Goal: Task Accomplishment & Management: Check status

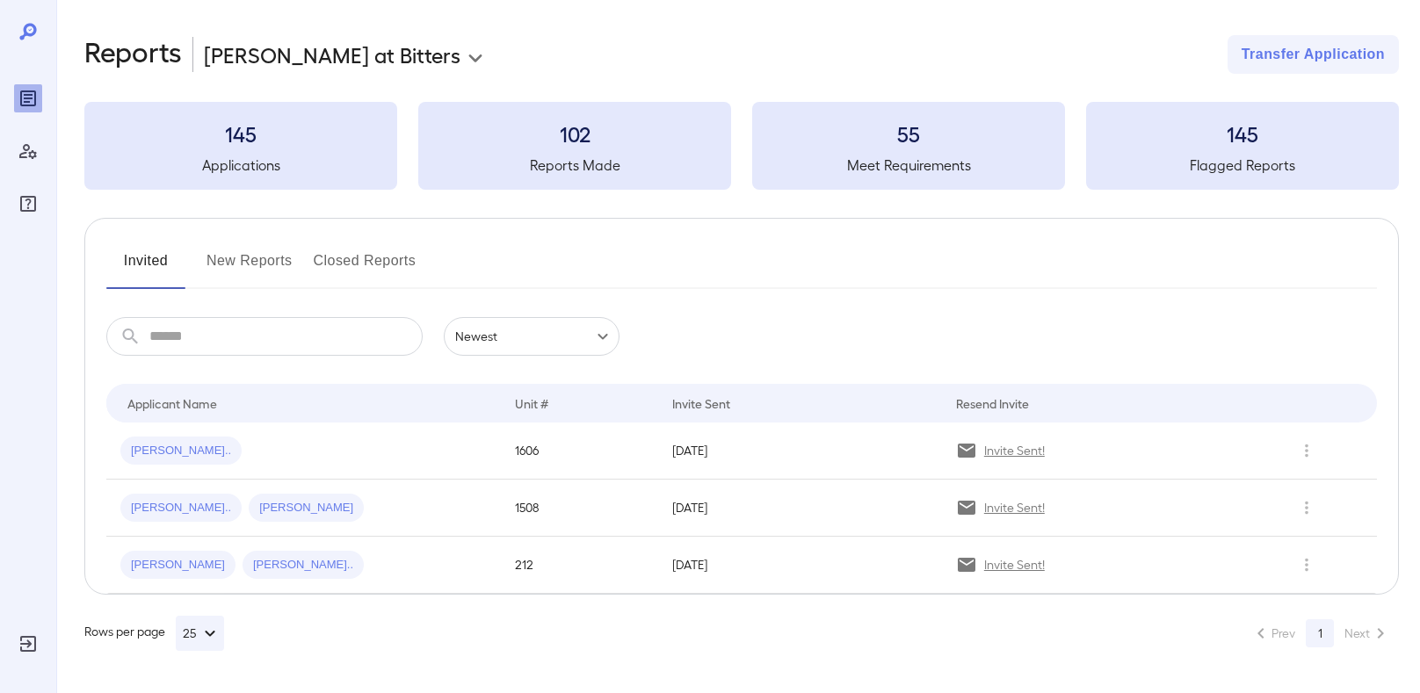
click at [261, 266] on button "New Reports" at bounding box center [249, 268] width 86 height 42
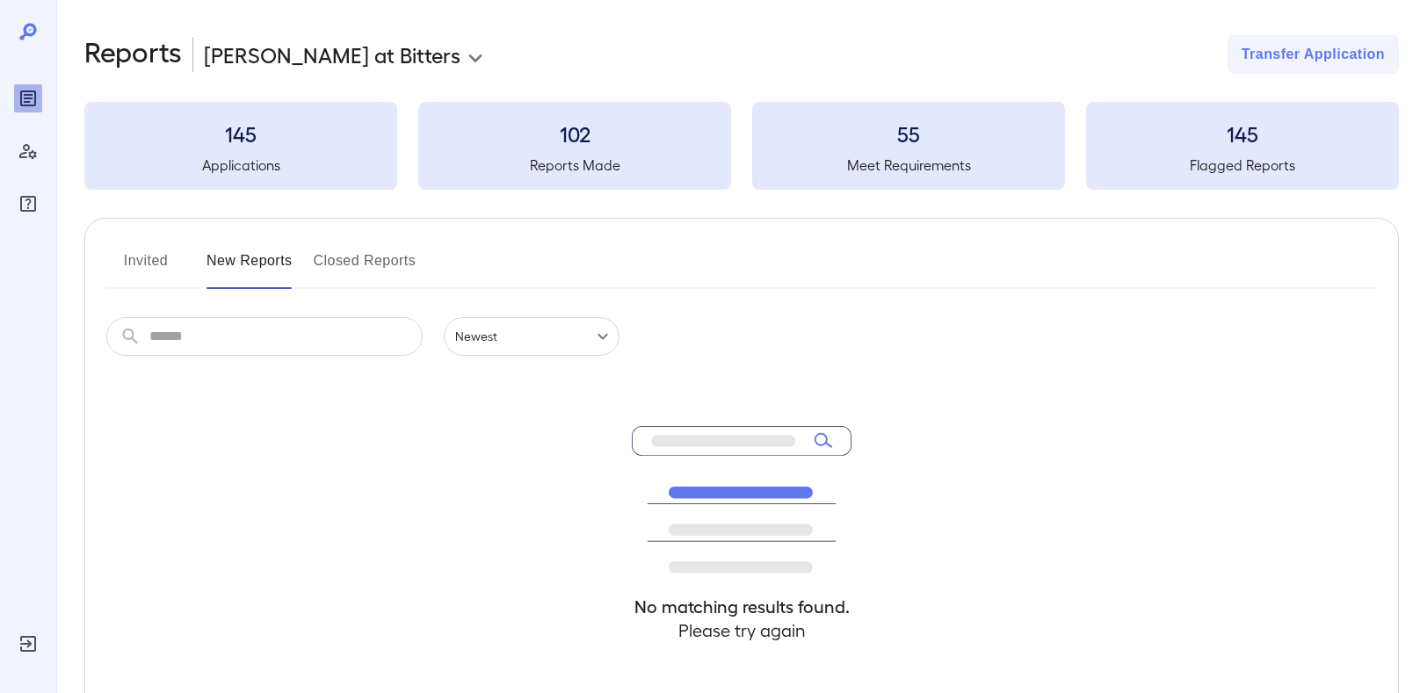
click at [154, 263] on button "Invited" at bounding box center [145, 268] width 79 height 42
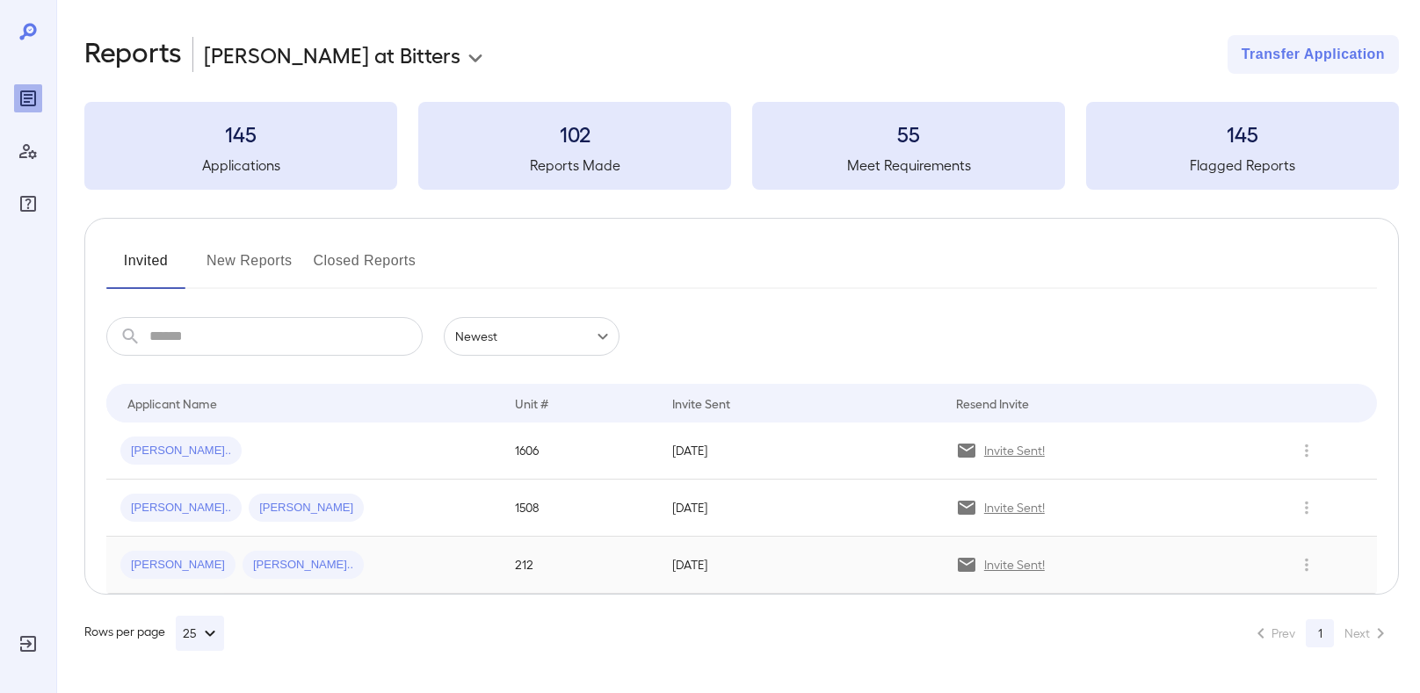
click at [148, 571] on span "Daniella E..." at bounding box center [177, 565] width 115 height 17
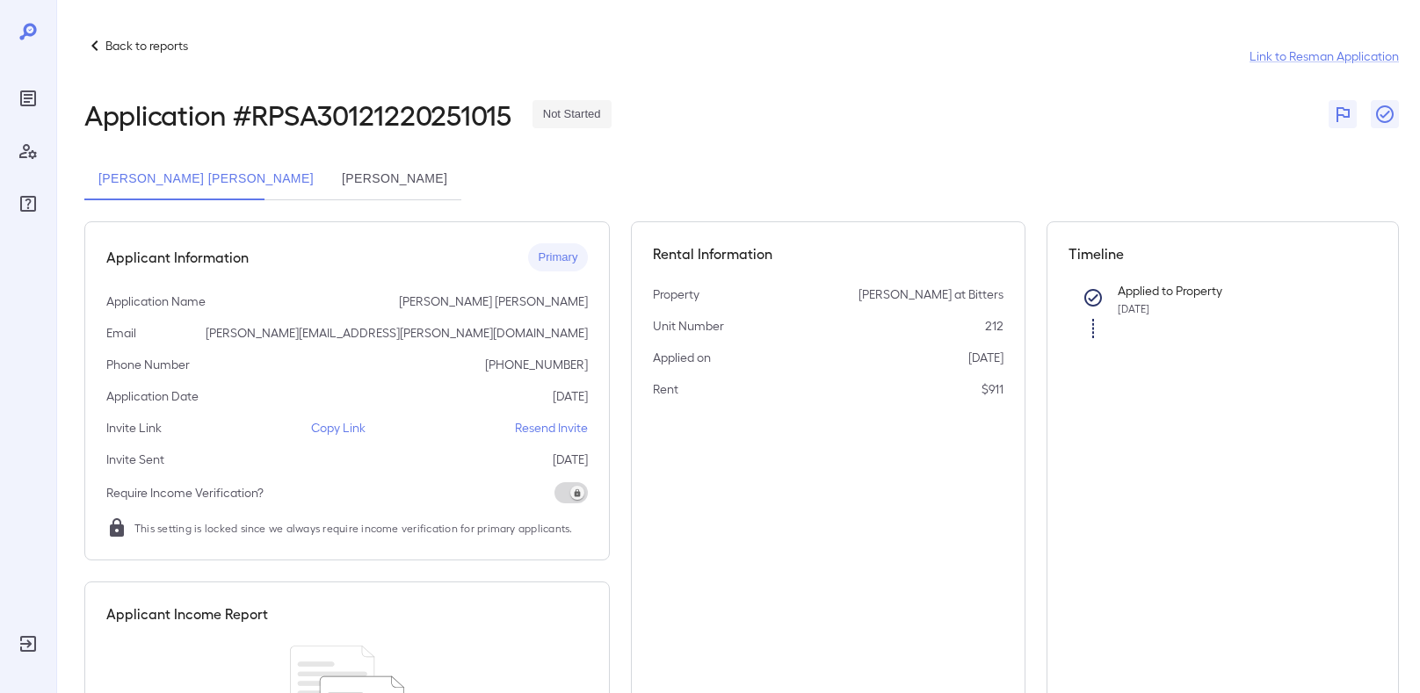
click at [177, 48] on p "Back to reports" at bounding box center [146, 46] width 83 height 18
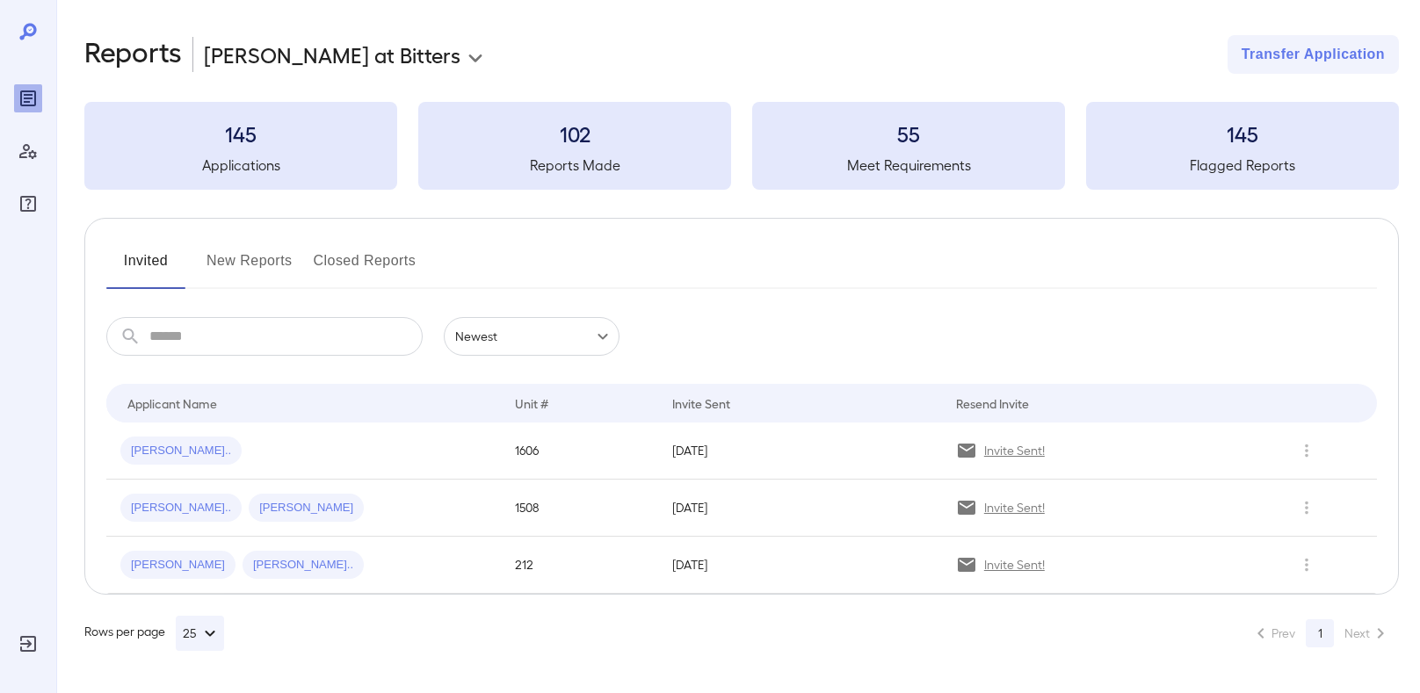
click at [301, 62] on body "**********" at bounding box center [710, 346] width 1420 height 693
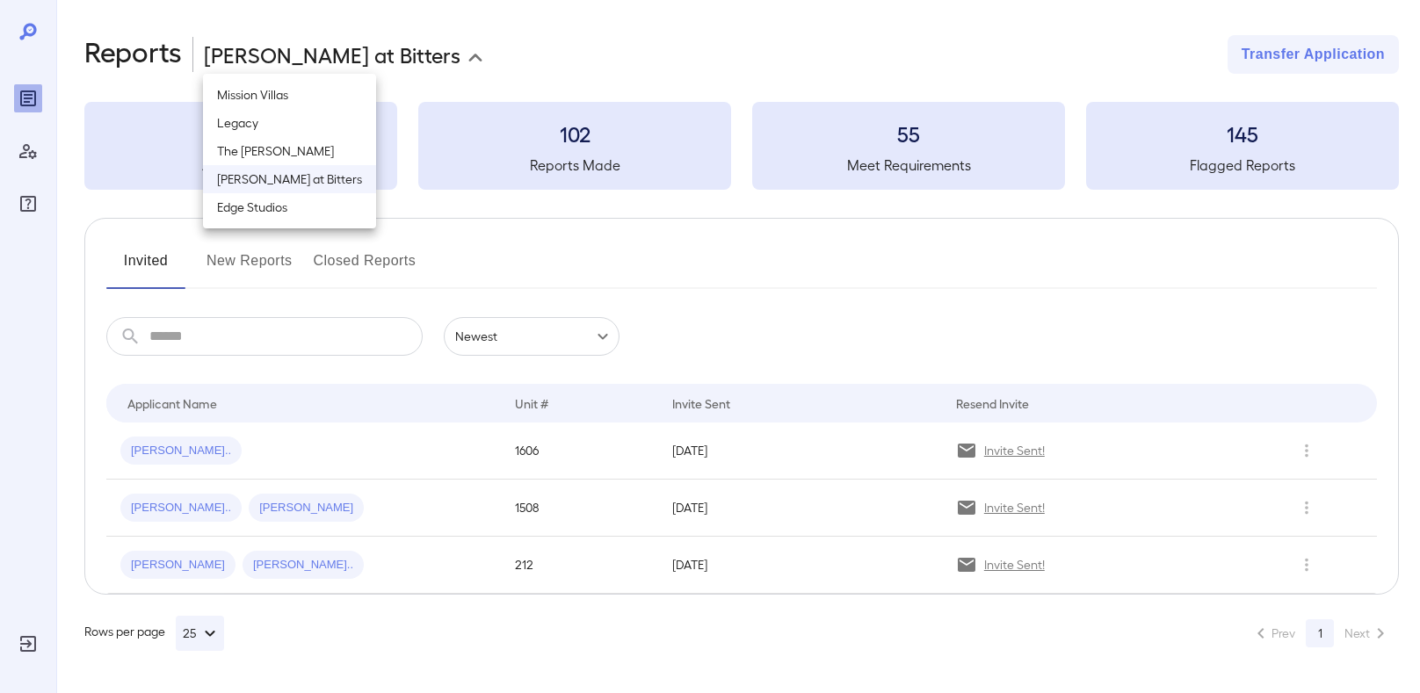
click at [305, 146] on li "The Henry B" at bounding box center [289, 151] width 173 height 28
type input "**********"
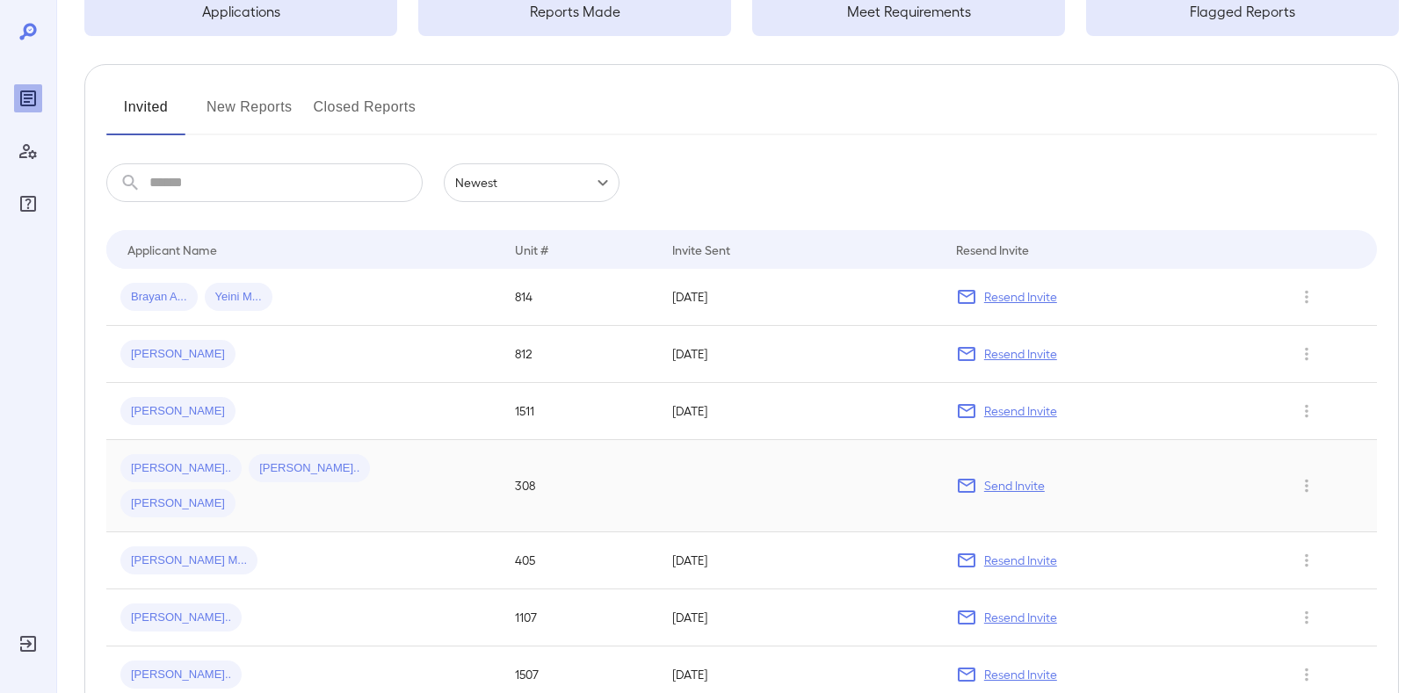
scroll to position [230, 0]
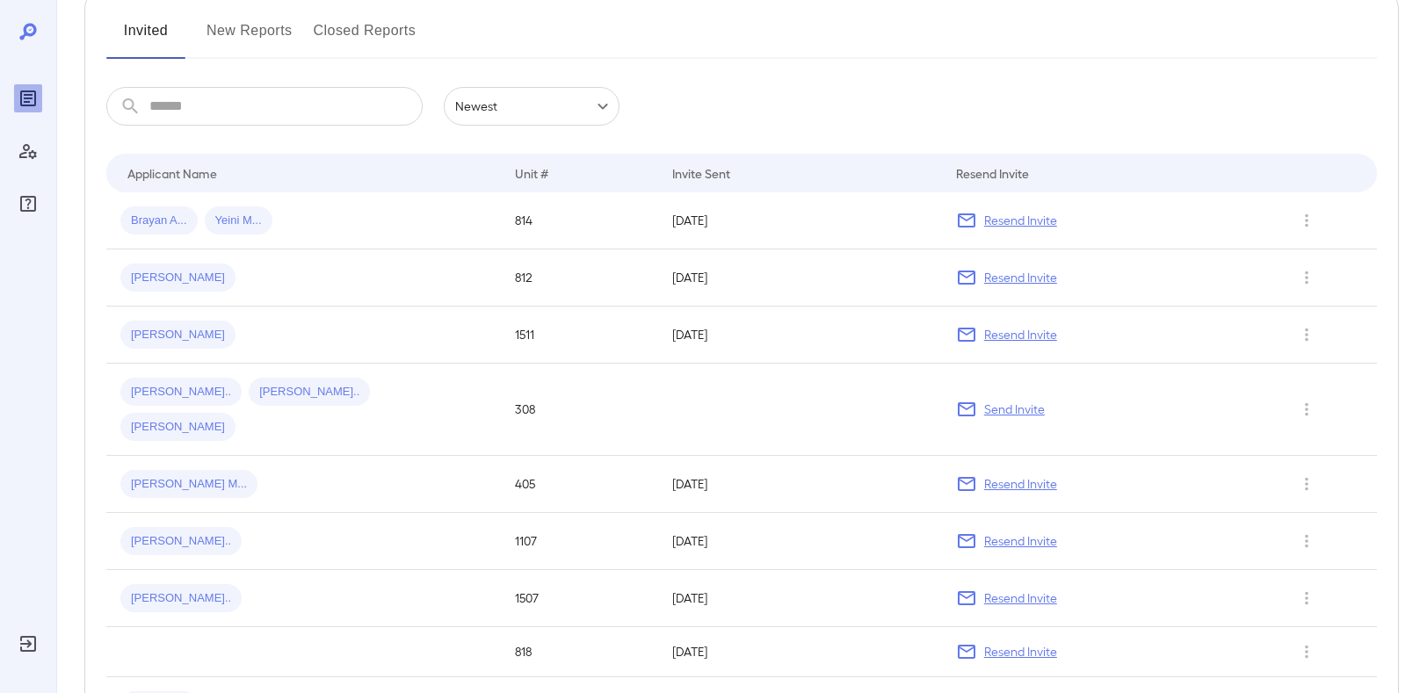
click at [242, 23] on button "New Reports" at bounding box center [249, 38] width 86 height 42
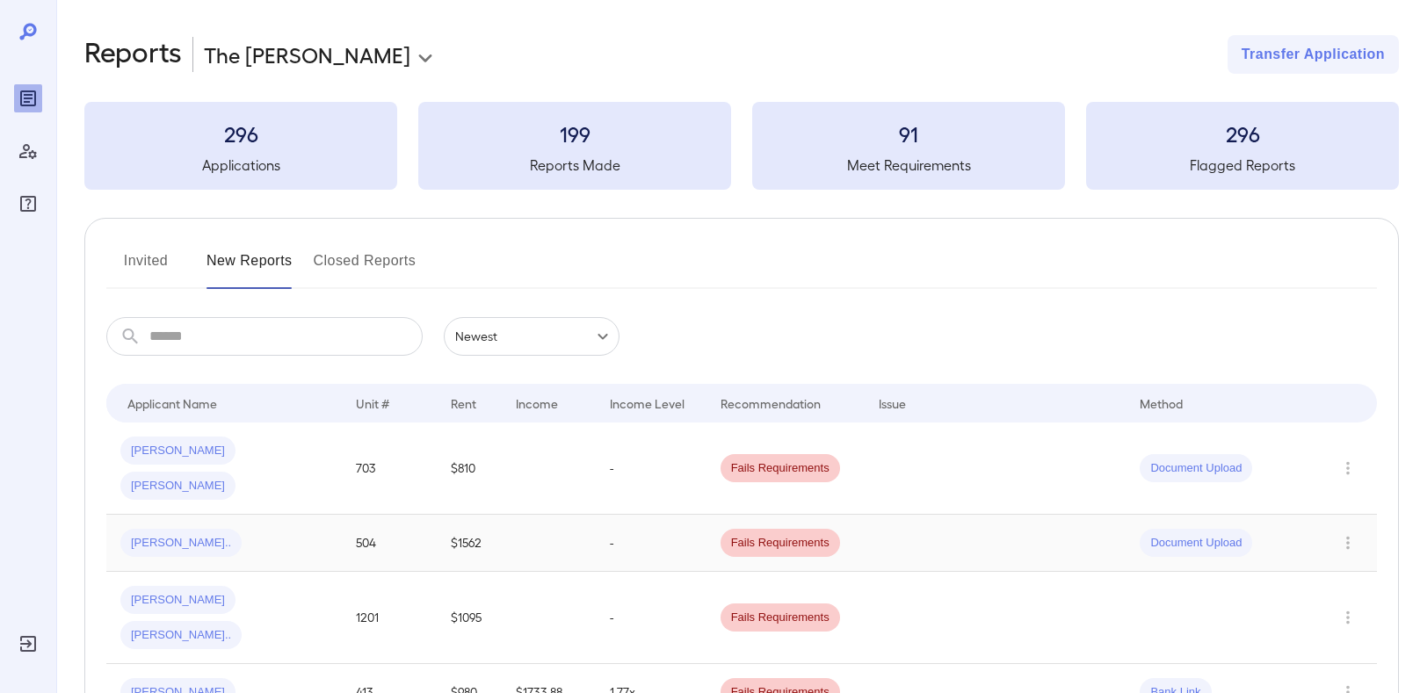
click at [149, 535] on span "Kendra N..." at bounding box center [180, 543] width 121 height 17
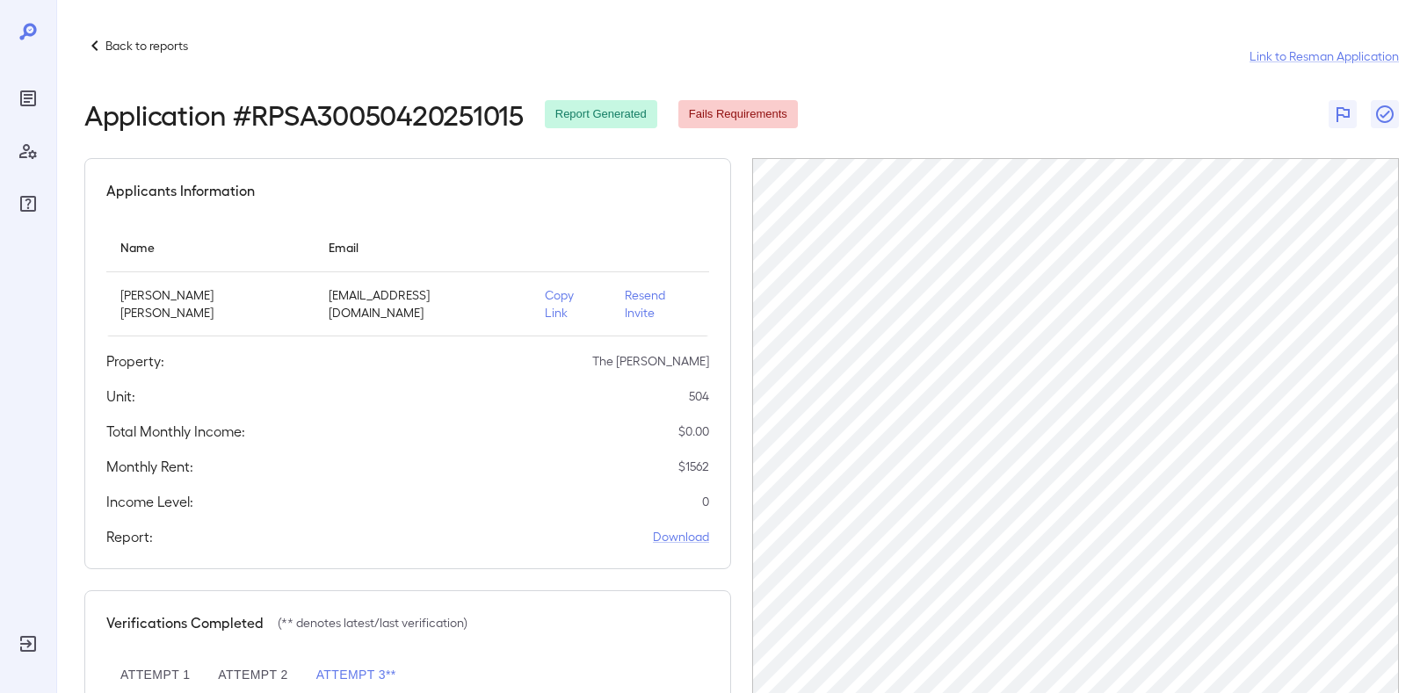
click at [553, 294] on p "Copy Link" at bounding box center [571, 303] width 52 height 35
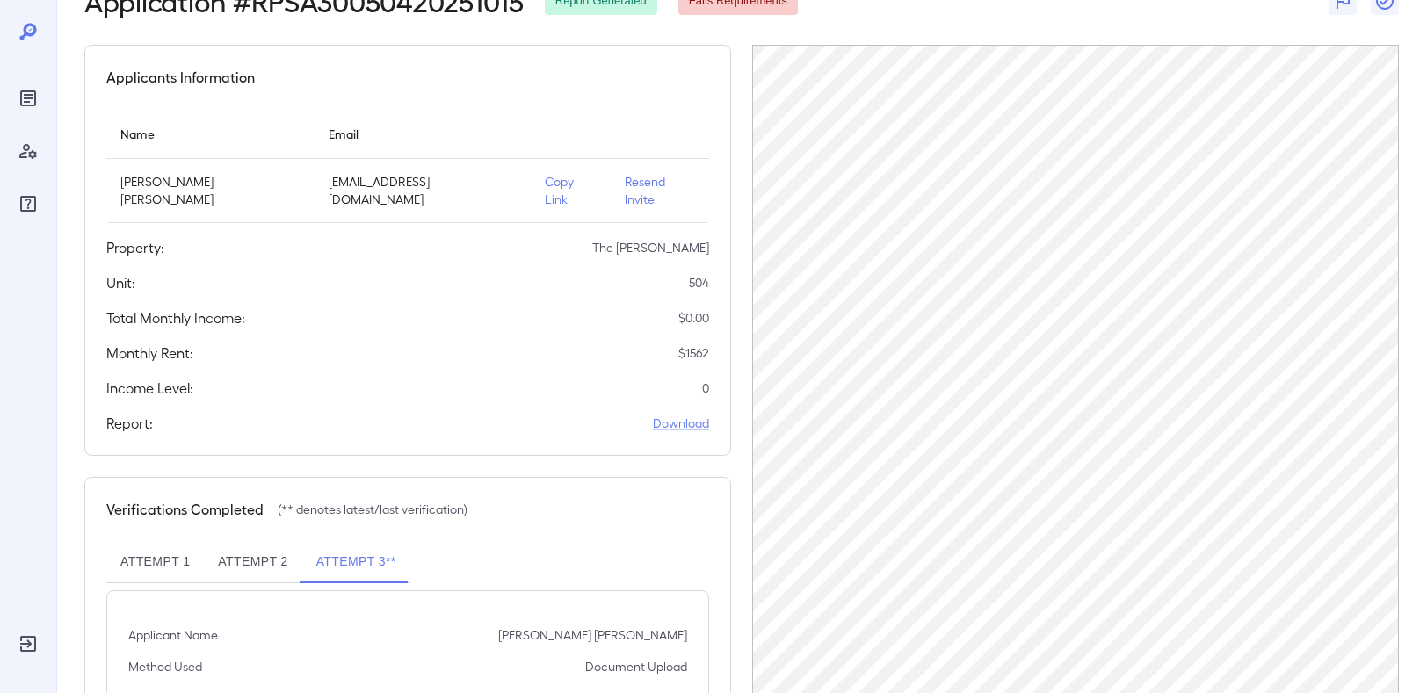
scroll to position [101, 0]
